Goal: Check status

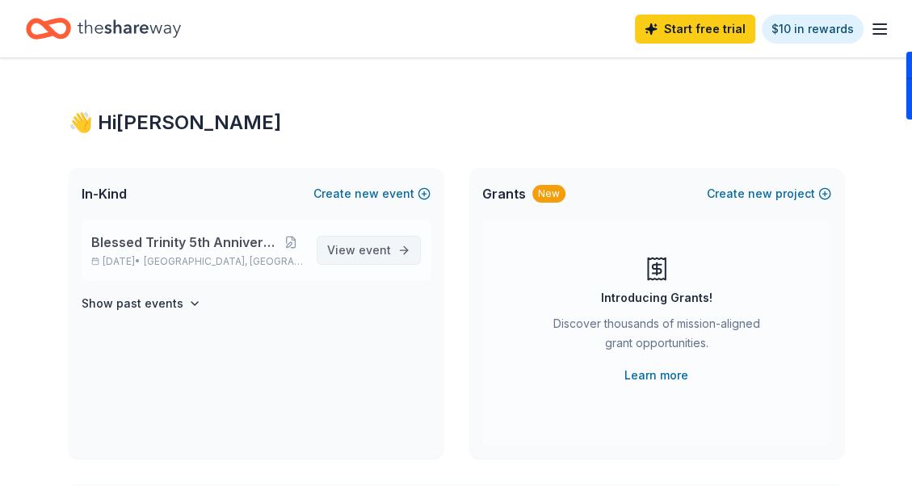
click at [352, 252] on span "View event" at bounding box center [359, 250] width 64 height 19
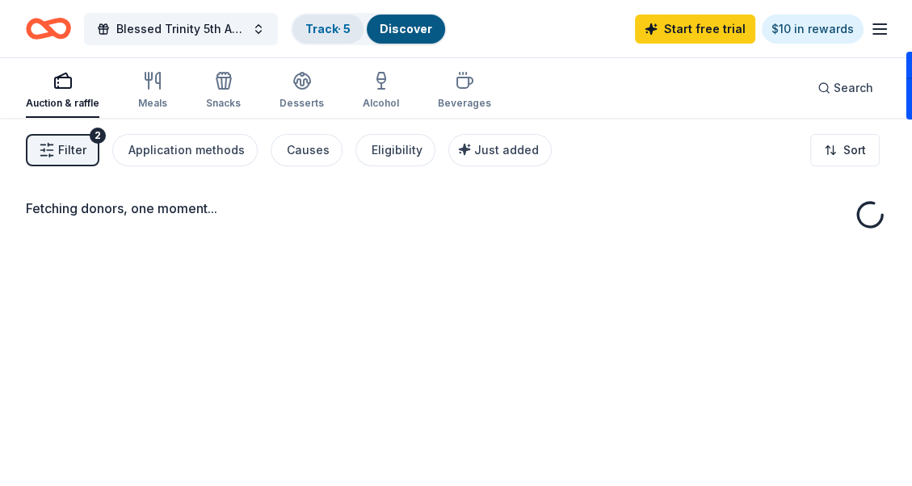
click at [326, 27] on link "Track · 5" at bounding box center [327, 29] width 45 height 14
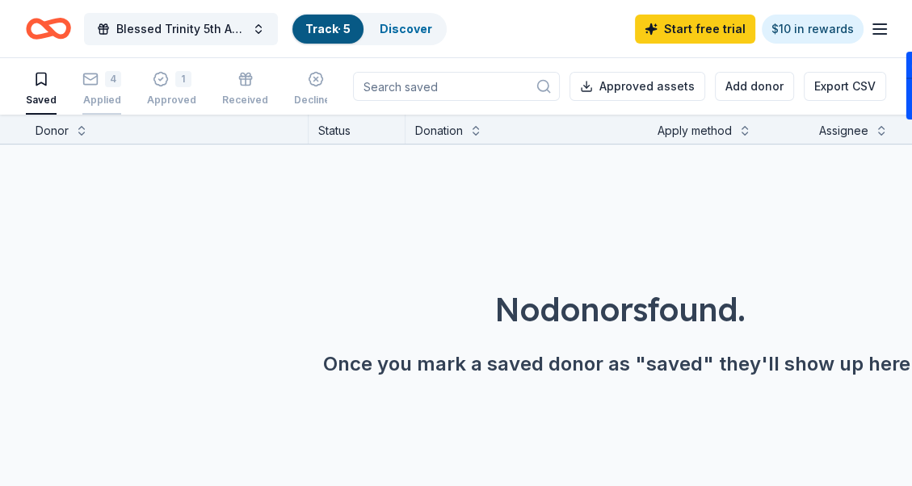
click at [95, 76] on rect "button" at bounding box center [91, 79] width 14 height 11
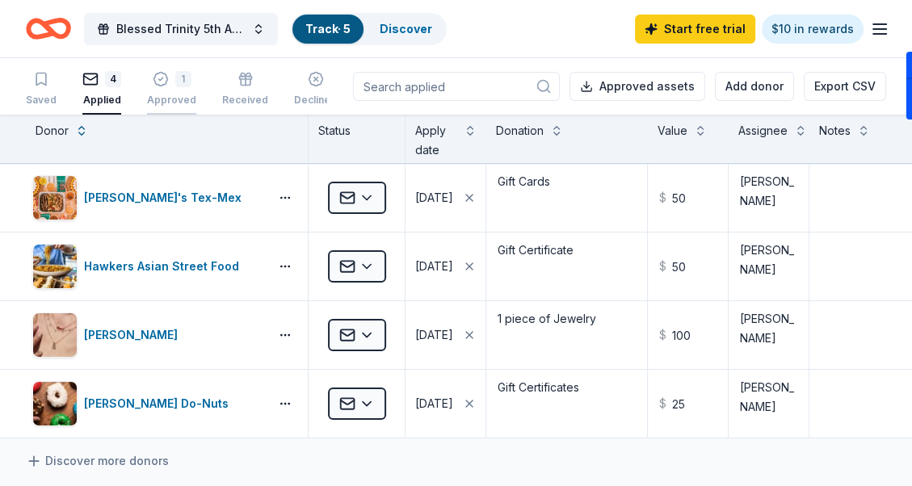
click at [163, 100] on div "Approved" at bounding box center [171, 100] width 49 height 13
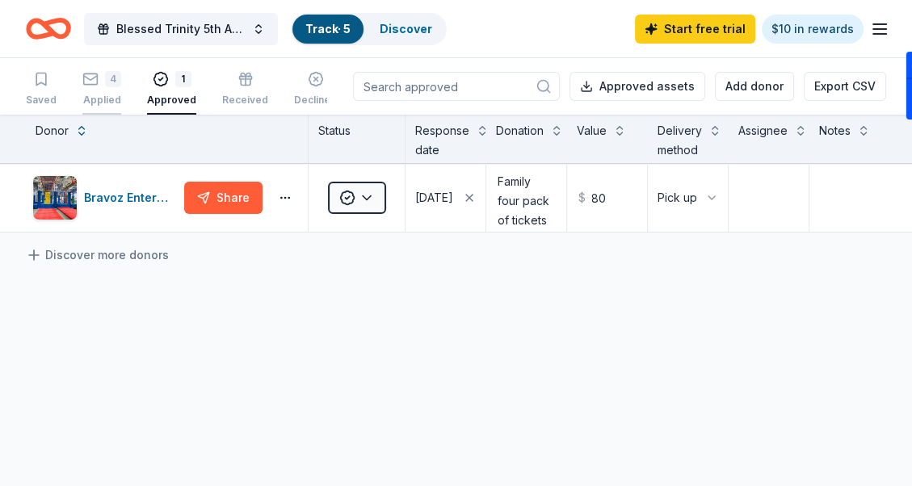
click at [109, 88] on div "4 Applied" at bounding box center [101, 89] width 39 height 36
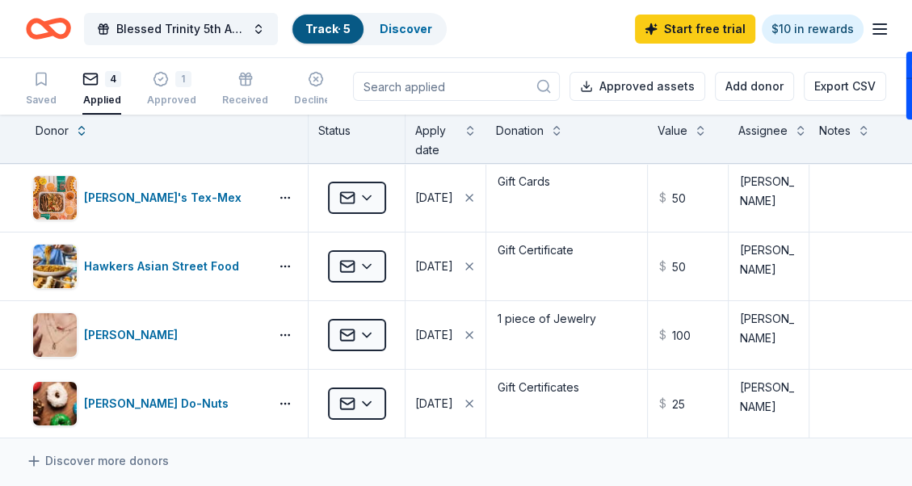
click at [882, 29] on line "button" at bounding box center [880, 29] width 13 height 0
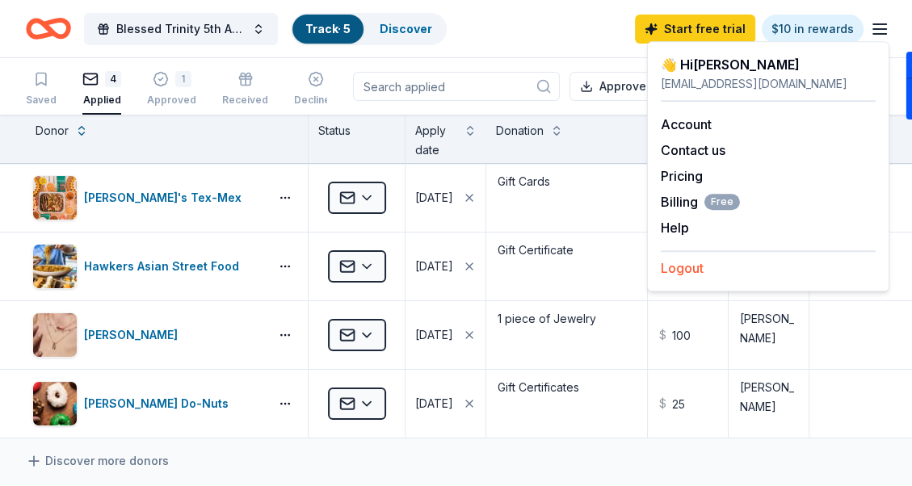
click at [674, 270] on button "Logout" at bounding box center [682, 268] width 43 height 19
